Goal: Information Seeking & Learning: Check status

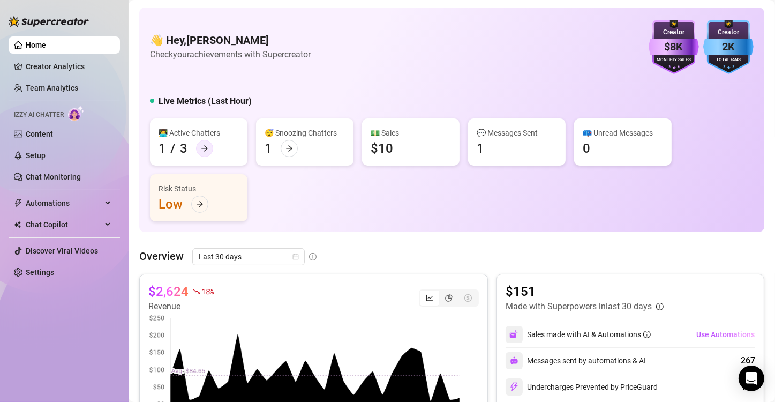
click at [203, 146] on icon "arrow-right" at bounding box center [204, 148] width 7 height 7
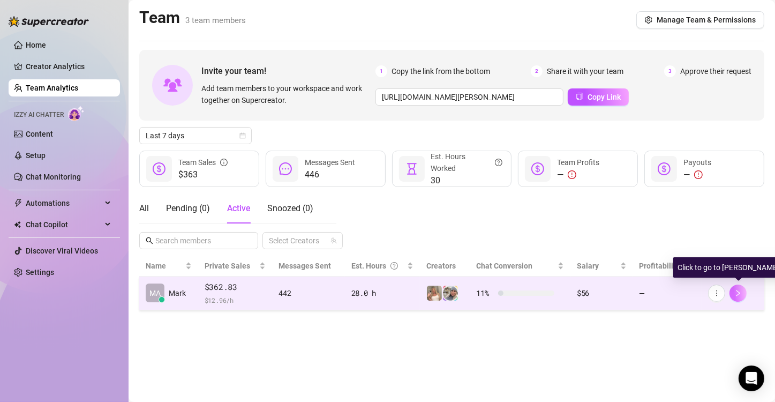
click at [738, 298] on button "button" at bounding box center [737, 292] width 17 height 17
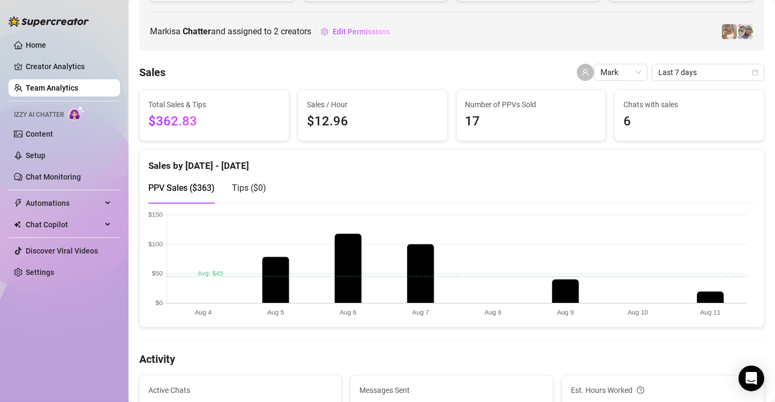
scroll to position [161, 0]
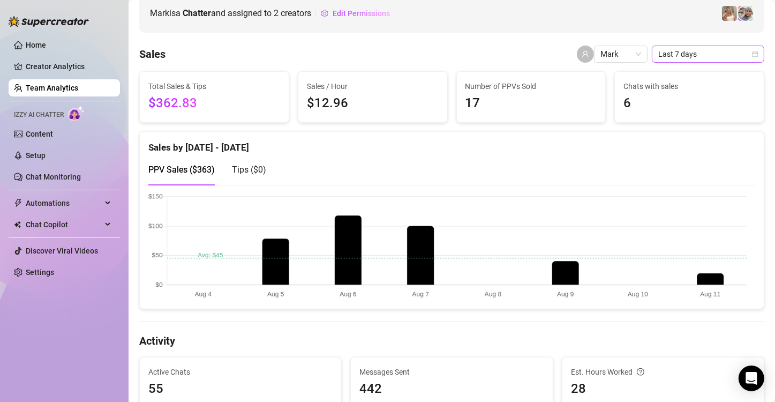
click at [723, 55] on span "Last 7 days" at bounding box center [708, 54] width 100 height 16
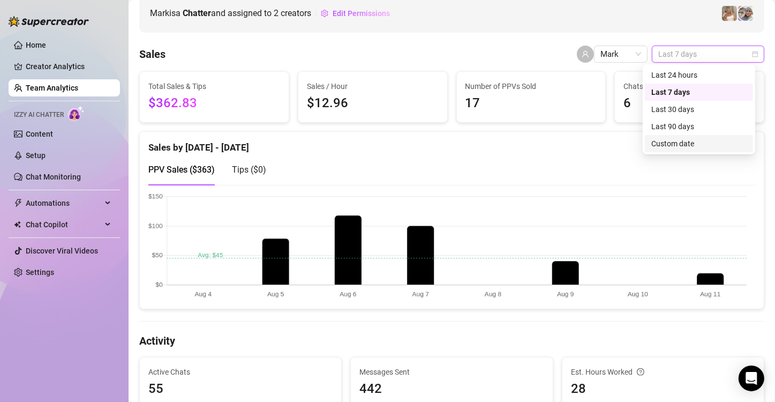
click at [683, 143] on div "Custom date" at bounding box center [698, 144] width 95 height 12
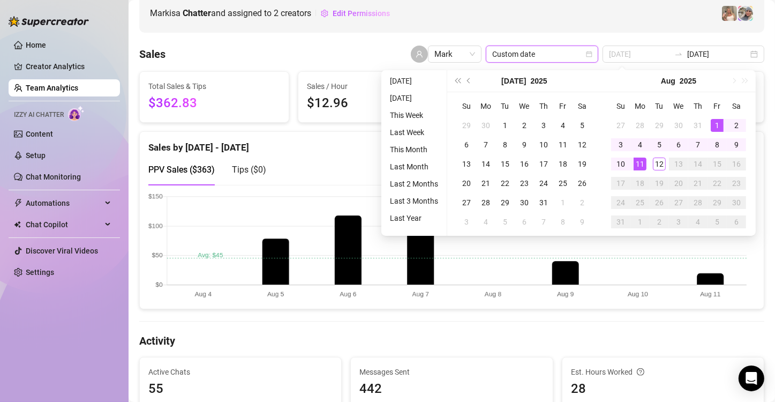
type input "2025-08-01"
click at [716, 125] on div "1" at bounding box center [716, 125] width 13 height 13
type input "2025-08-12"
click at [658, 162] on div "12" at bounding box center [659, 163] width 13 height 13
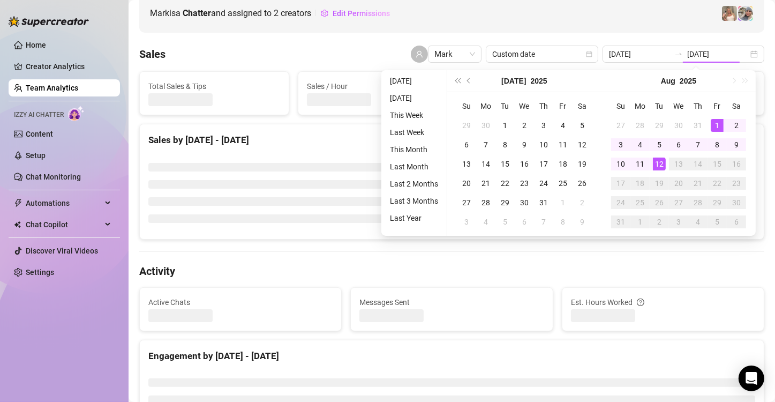
type input "2025-08-01"
type input "2025-08-12"
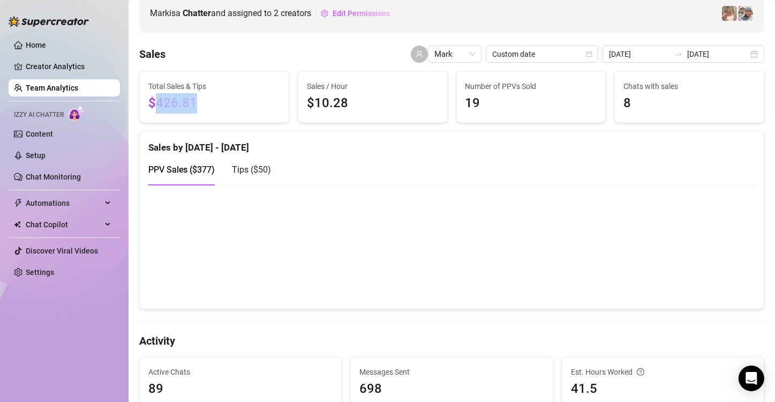
drag, startPoint x: 154, startPoint y: 103, endPoint x: 196, endPoint y: 103, distance: 42.3
click at [196, 103] on span "$426.81" at bounding box center [214, 103] width 132 height 20
copy span "426.81"
click at [418, 142] on div "Sales by Aug 1 - Aug 12" at bounding box center [451, 143] width 607 height 23
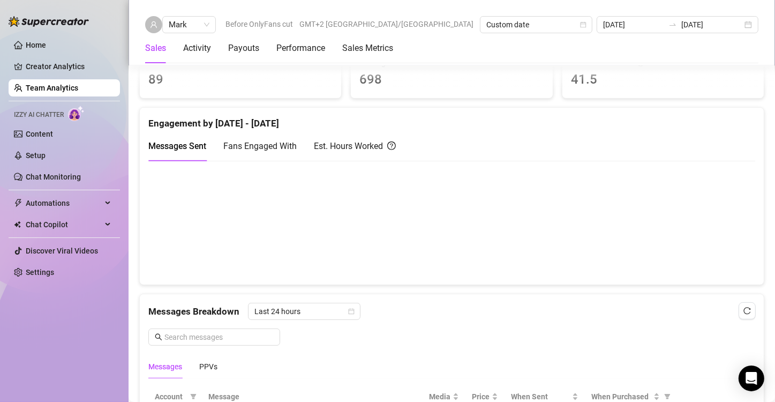
scroll to position [482, 0]
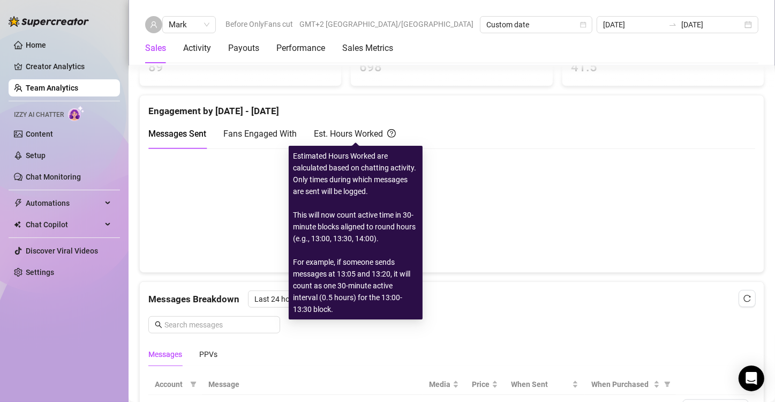
click at [351, 133] on div "Est. Hours Worked" at bounding box center [355, 133] width 82 height 13
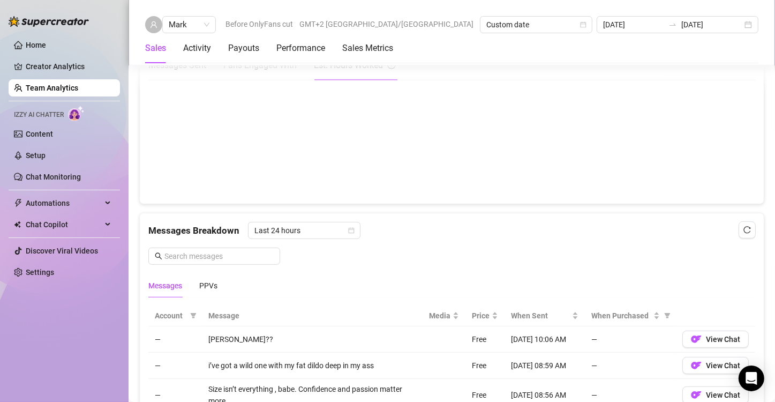
scroll to position [443, 0]
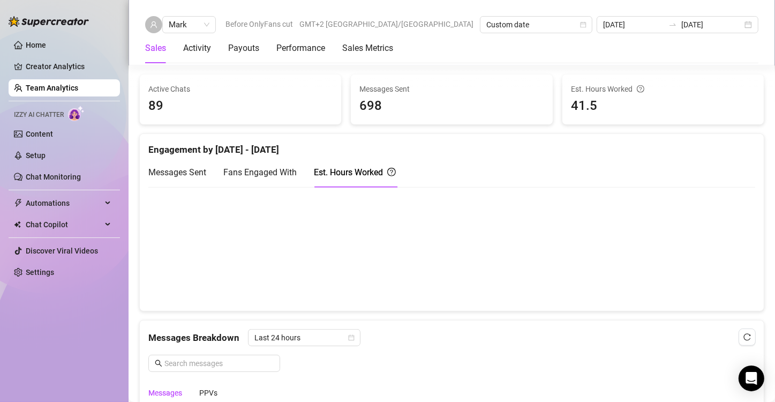
click at [530, 278] on canvas at bounding box center [447, 248] width 598 height 107
click at [520, 276] on canvas at bounding box center [447, 248] width 598 height 107
click at [301, 338] on span "Last 24 hours" at bounding box center [304, 337] width 100 height 16
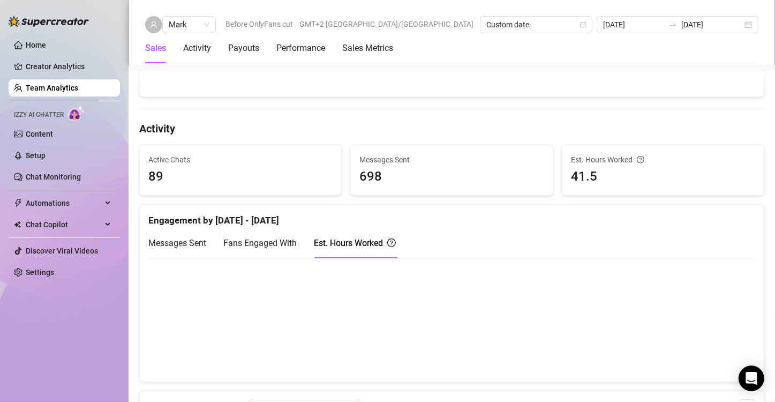
scroll to position [482, 0]
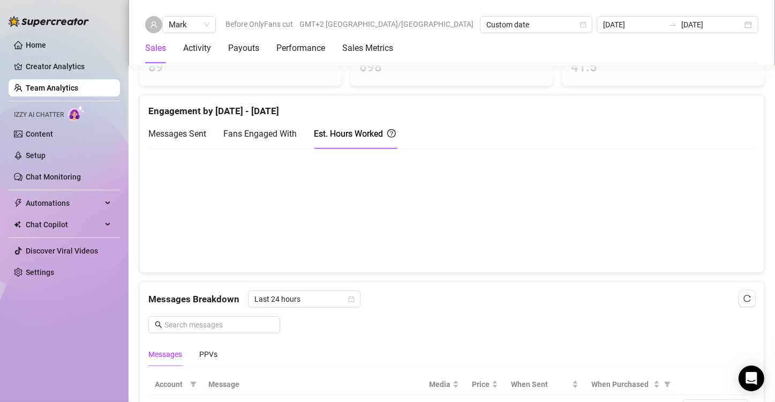
click at [576, 205] on canvas at bounding box center [447, 209] width 598 height 107
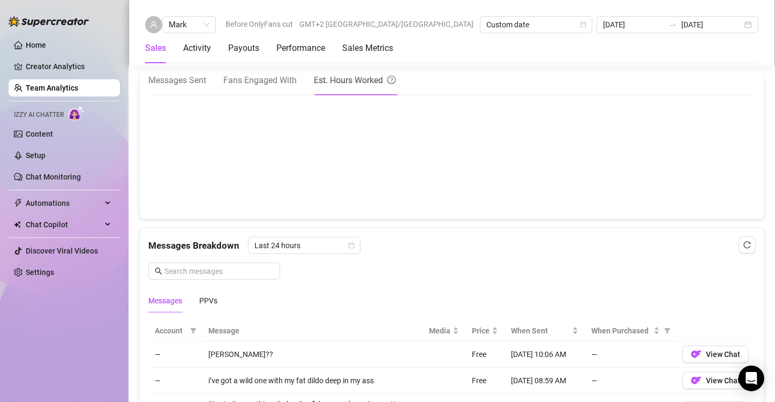
scroll to position [589, 0]
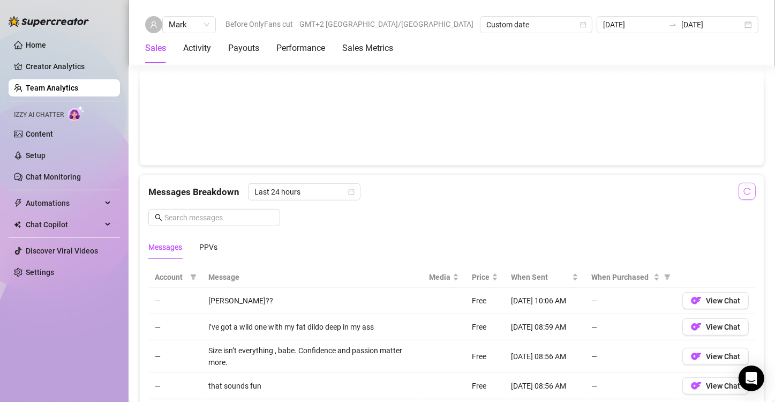
click at [743, 191] on icon "reload" at bounding box center [746, 190] width 7 height 7
click at [712, 304] on button "View Chat" at bounding box center [715, 300] width 66 height 17
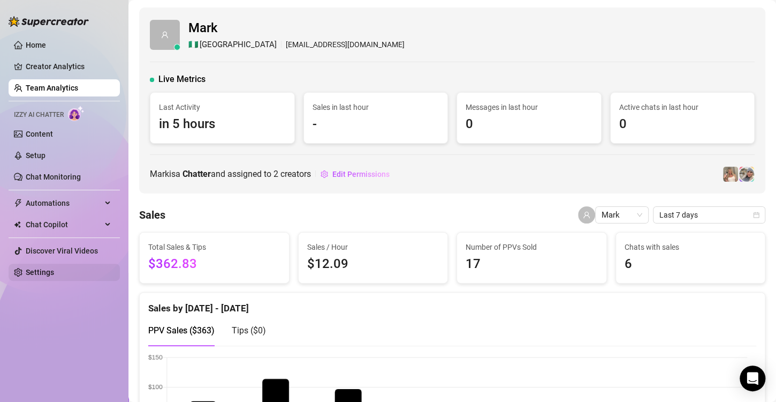
click at [43, 274] on link "Settings" at bounding box center [40, 272] width 28 height 9
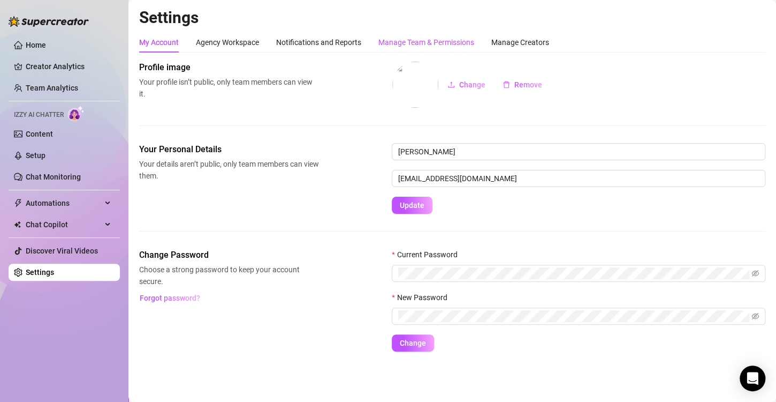
click at [435, 41] on div "Manage Team & Permissions" at bounding box center [427, 42] width 96 height 12
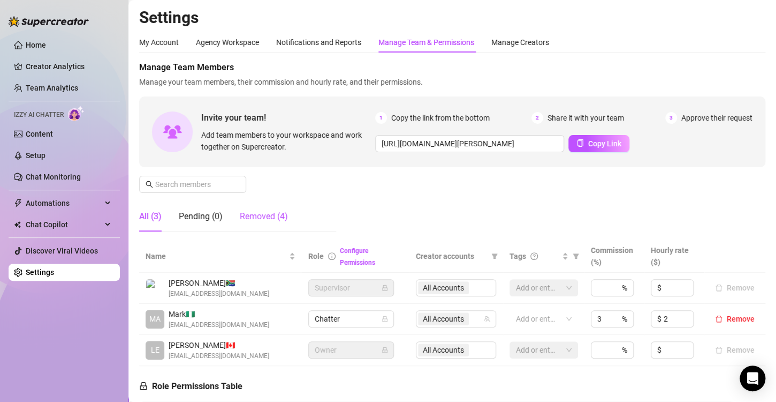
click at [271, 212] on div "Removed (4)" at bounding box center [264, 216] width 48 height 13
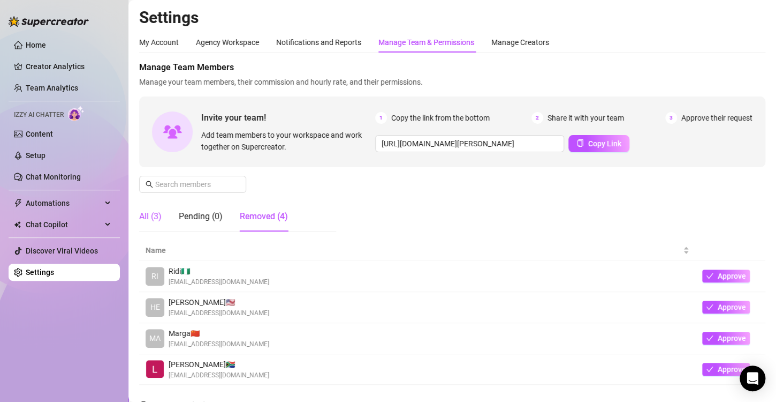
click at [150, 220] on div "All (3)" at bounding box center [150, 216] width 22 height 13
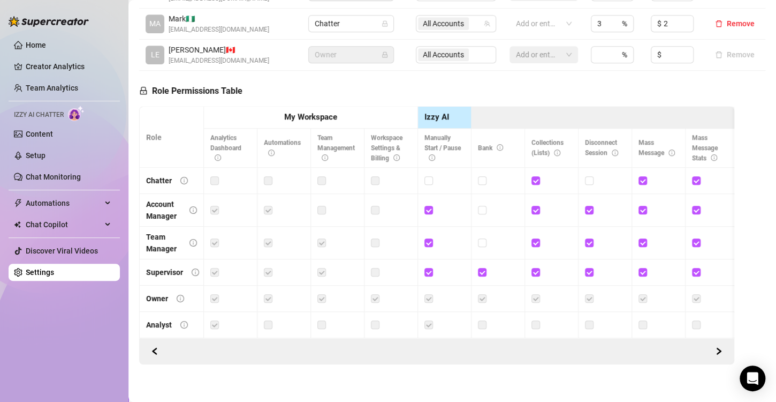
scroll to position [309, 0]
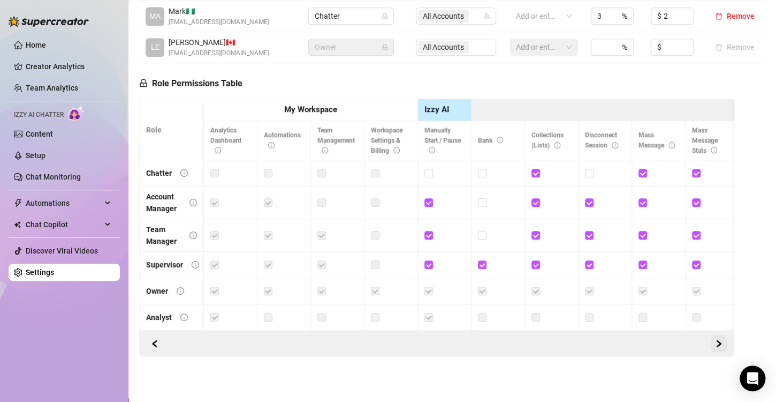
click at [715, 345] on icon "right" at bounding box center [718, 342] width 7 height 7
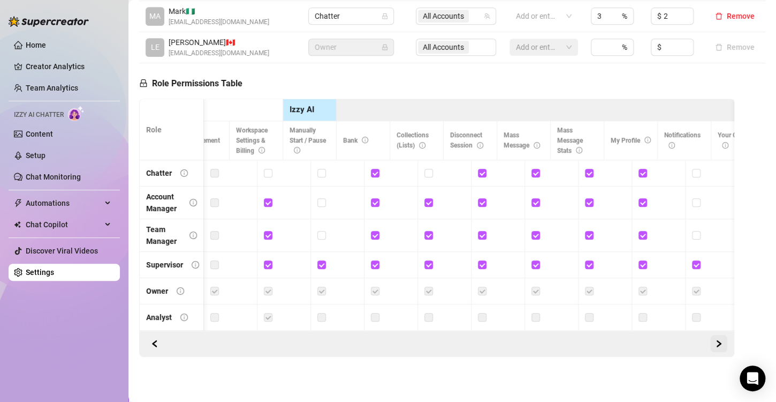
scroll to position [0, 161]
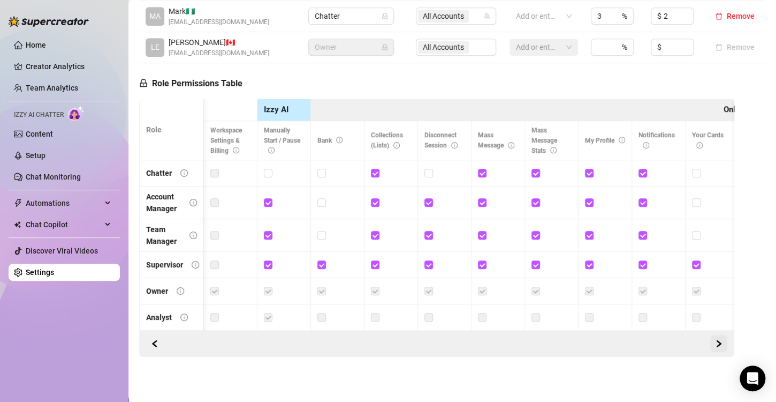
click at [715, 345] on icon "right" at bounding box center [718, 342] width 7 height 7
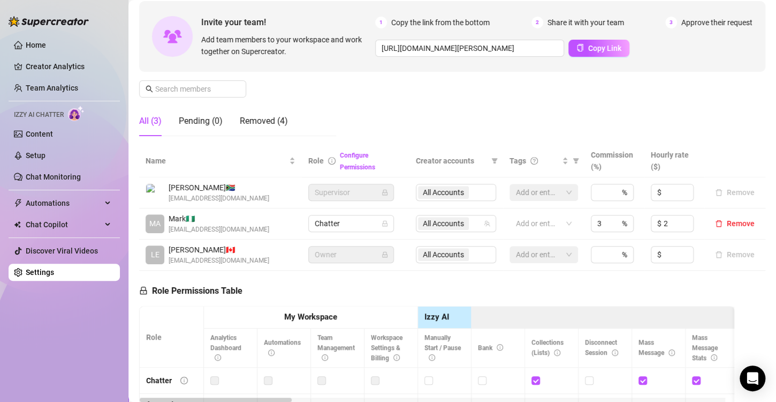
scroll to position [0, 0]
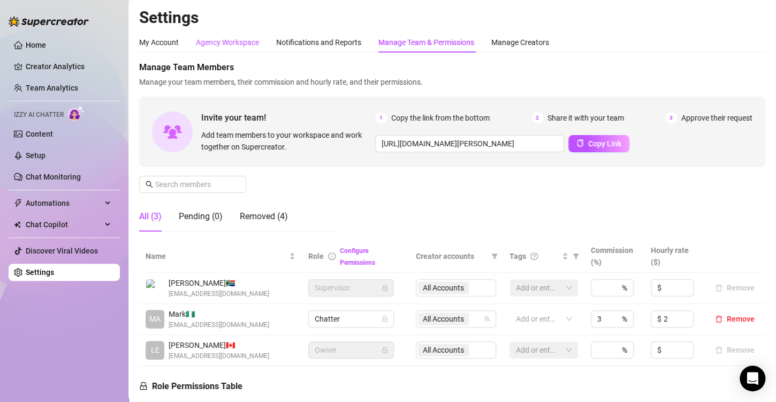
click at [228, 40] on div "Agency Workspace" at bounding box center [227, 42] width 63 height 12
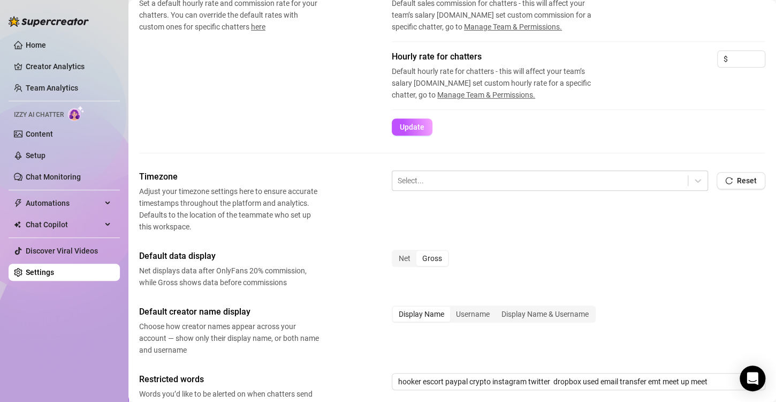
scroll to position [312, 0]
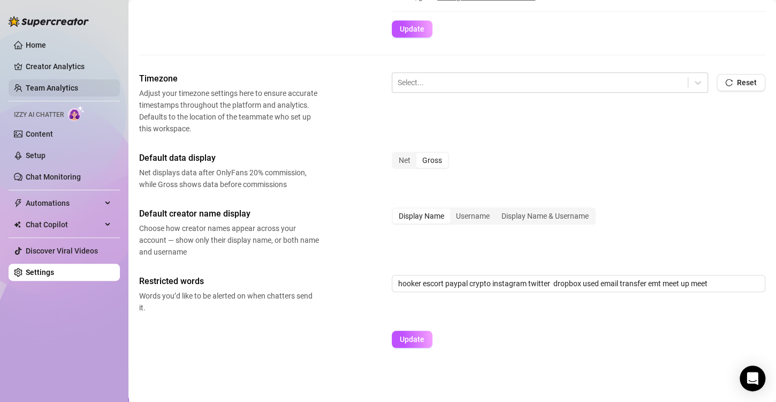
click at [78, 88] on link "Team Analytics" at bounding box center [52, 88] width 52 height 9
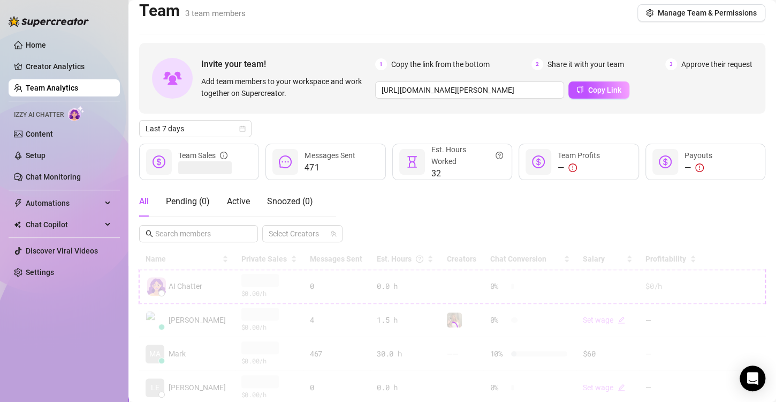
scroll to position [40, 0]
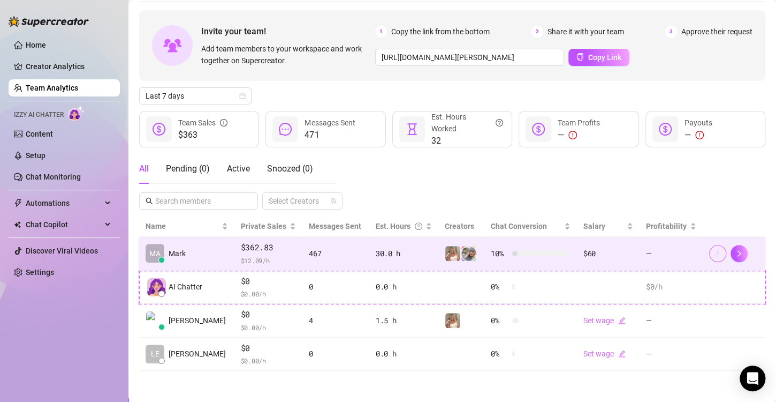
click at [714, 251] on icon "more" at bounding box center [717, 252] width 7 height 7
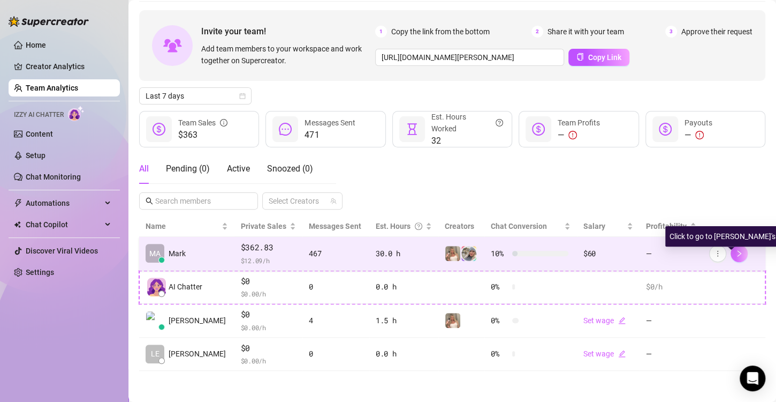
click at [736, 251] on icon "right" at bounding box center [739, 252] width 7 height 7
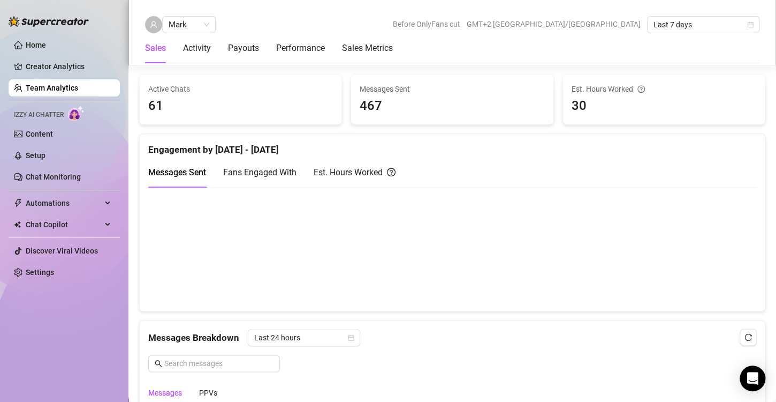
scroll to position [361, 0]
